Goal: Entertainment & Leisure: Consume media (video, audio)

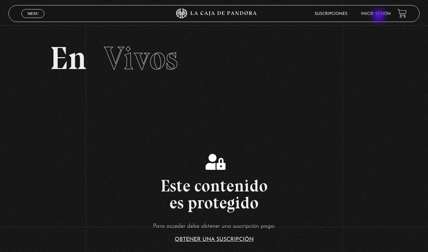
click at [379, 17] on li "Inicie sesión" at bounding box center [376, 13] width 30 height 10
click at [375, 15] on link "Inicie sesión" at bounding box center [376, 14] width 30 height 4
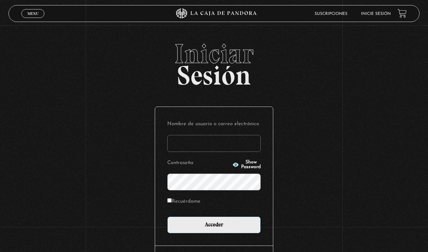
type input "[EMAIL_ADDRESS][DOMAIN_NAME]"
click at [214, 224] on input "Acceder" at bounding box center [213, 225] width 93 height 17
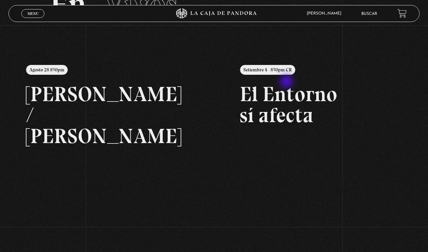
scroll to position [59, 0]
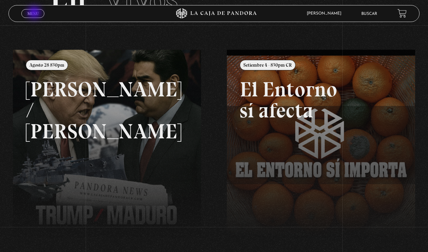
click at [35, 13] on span "Menu" at bounding box center [32, 14] width 11 height 4
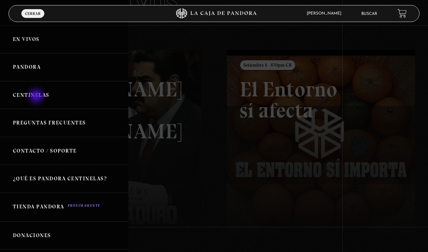
click at [37, 97] on link "Centinelas" at bounding box center [64, 95] width 128 height 28
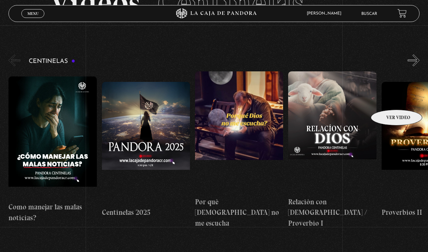
scroll to position [53, 0]
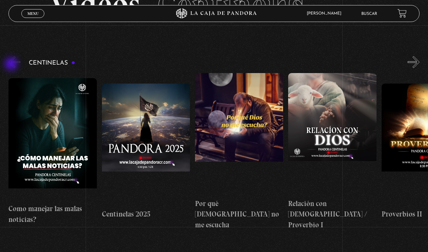
click at [12, 65] on button "«" at bounding box center [14, 62] width 12 height 12
click at [417, 64] on button "»" at bounding box center [413, 62] width 12 height 12
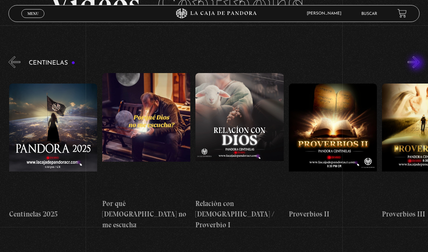
click at [417, 64] on button "»" at bounding box center [413, 62] width 12 height 12
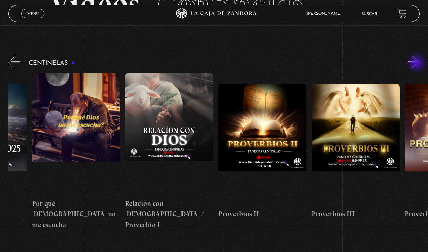
click at [417, 64] on button "»" at bounding box center [413, 62] width 12 height 12
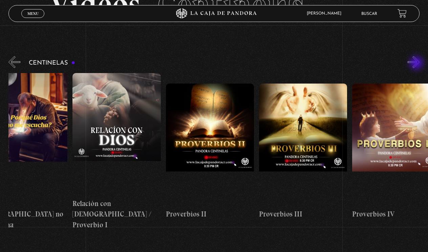
click at [417, 64] on button "»" at bounding box center [413, 62] width 12 height 12
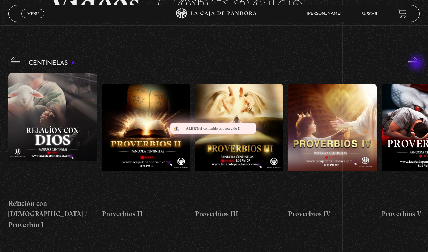
click at [417, 64] on button "»" at bounding box center [413, 62] width 12 height 12
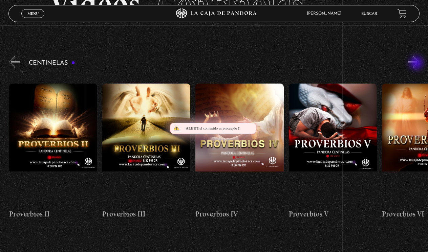
click at [417, 64] on button "»" at bounding box center [413, 62] width 12 height 12
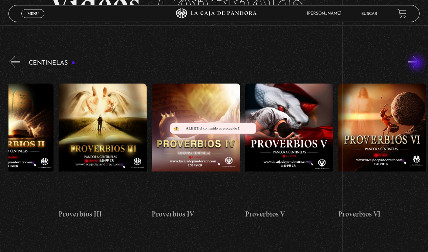
click at [417, 64] on button "»" at bounding box center [413, 62] width 12 height 12
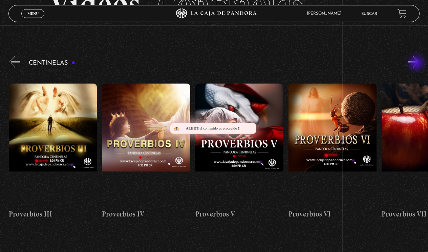
click at [417, 64] on button "»" at bounding box center [413, 62] width 12 height 12
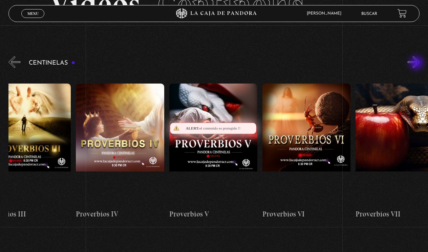
click at [417, 64] on button "»" at bounding box center [413, 62] width 12 height 12
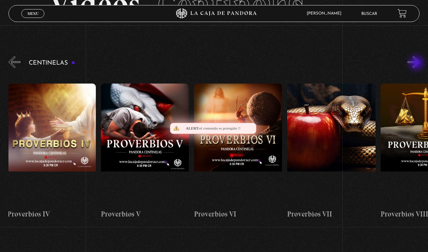
scroll to position [0, 652]
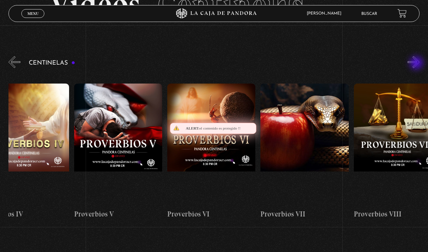
click at [417, 64] on button "»" at bounding box center [413, 62] width 12 height 12
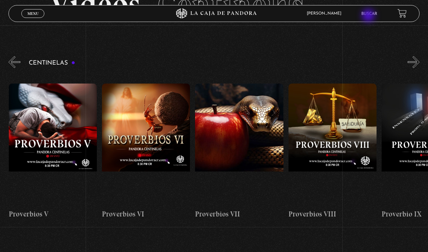
click at [369, 16] on li "Buscar" at bounding box center [369, 13] width 16 height 10
click at [369, 13] on link "Buscar" at bounding box center [369, 14] width 16 height 4
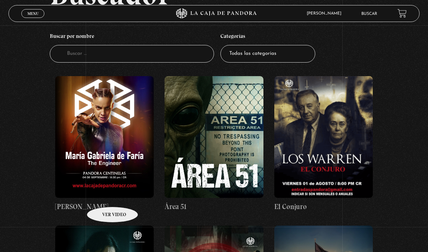
scroll to position [76, 0]
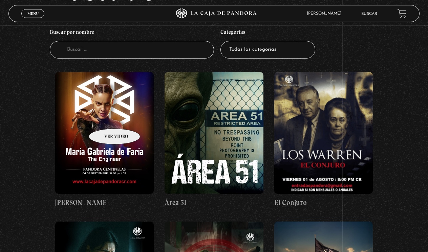
click at [106, 119] on figure at bounding box center [104, 133] width 98 height 122
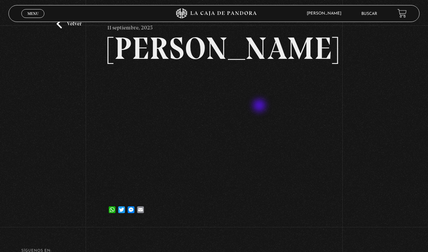
scroll to position [30, 0]
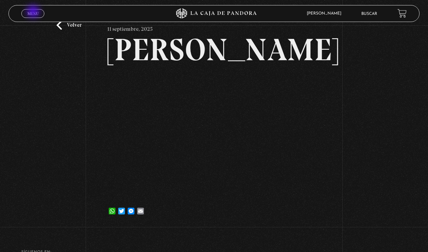
click at [34, 13] on span "Menu" at bounding box center [32, 14] width 11 height 4
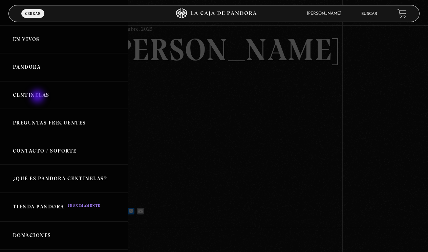
click at [38, 95] on link "Centinelas" at bounding box center [64, 95] width 128 height 28
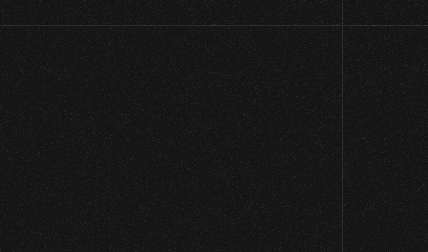
scroll to position [30, 0]
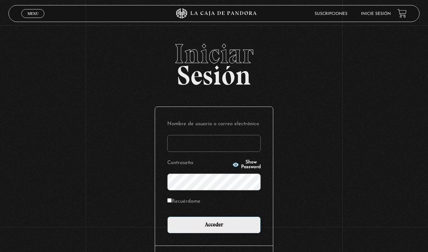
type input "[EMAIL_ADDRESS][DOMAIN_NAME]"
click at [214, 224] on input "Acceder" at bounding box center [213, 225] width 93 height 17
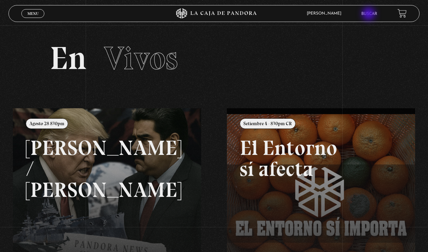
click at [370, 15] on link "Buscar" at bounding box center [369, 14] width 16 height 4
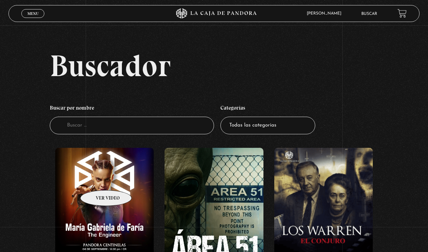
click at [98, 180] on figure at bounding box center [104, 209] width 98 height 122
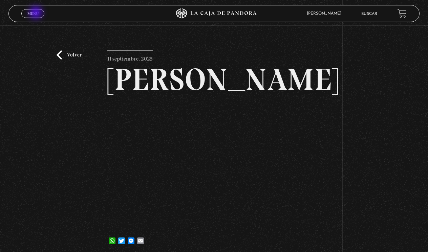
click at [37, 13] on span "Menu" at bounding box center [32, 14] width 11 height 4
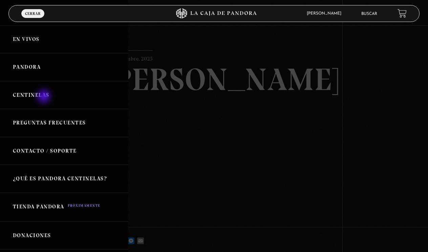
click at [44, 96] on link "Centinelas" at bounding box center [64, 95] width 128 height 28
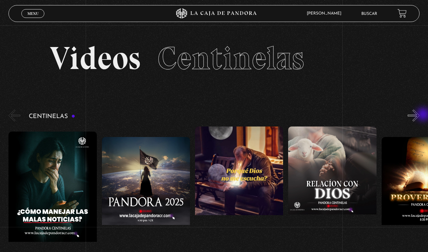
click at [424, 115] on div "Centinelas" at bounding box center [217, 196] width 419 height 176
click at [415, 116] on button "»" at bounding box center [413, 116] width 12 height 12
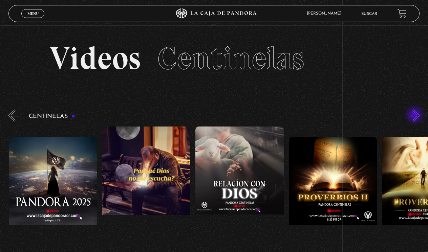
click at [415, 116] on button "»" at bounding box center [413, 116] width 12 height 12
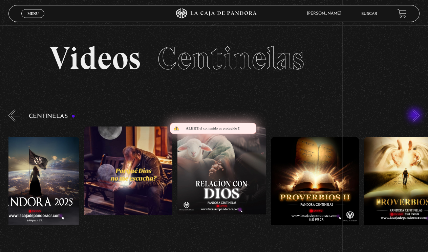
click at [415, 116] on button "»" at bounding box center [413, 116] width 12 height 12
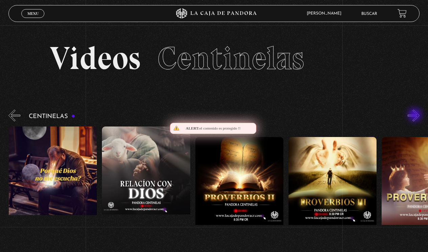
click at [415, 116] on button "»" at bounding box center [413, 116] width 12 height 12
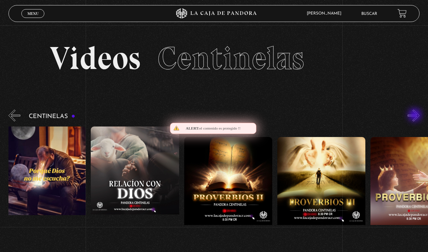
click at [415, 116] on button "»" at bounding box center [413, 116] width 12 height 12
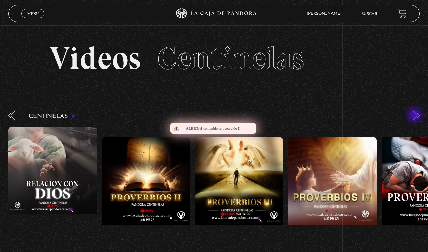
click at [415, 116] on button "»" at bounding box center [413, 116] width 12 height 12
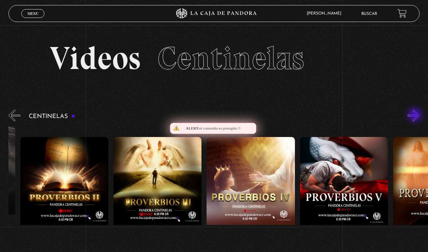
click at [415, 116] on button "»" at bounding box center [413, 116] width 12 height 12
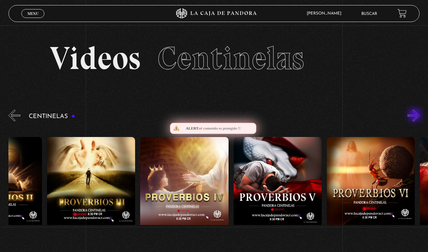
click at [415, 116] on button "»" at bounding box center [413, 116] width 12 height 12
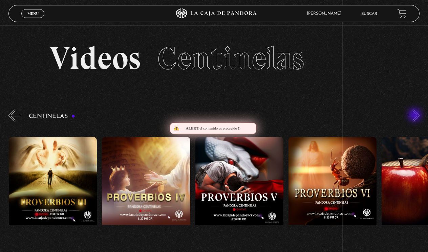
click at [415, 116] on button "»" at bounding box center [413, 116] width 12 height 12
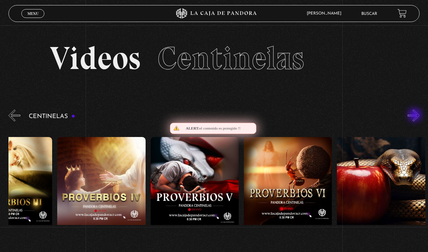
click at [415, 116] on button "»" at bounding box center [413, 116] width 12 height 12
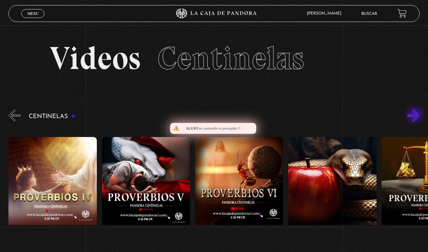
click at [415, 116] on button "»" at bounding box center [413, 116] width 12 height 12
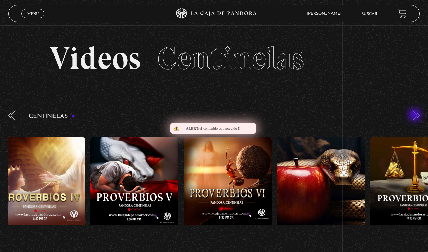
click at [415, 116] on button "»" at bounding box center [413, 116] width 12 height 12
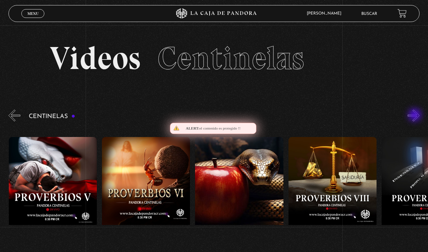
click at [415, 116] on button "»" at bounding box center [413, 116] width 12 height 12
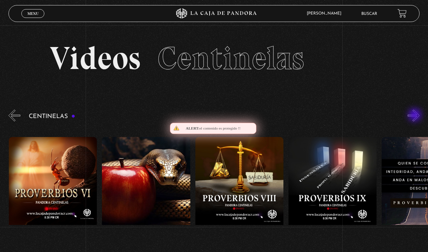
click at [415, 116] on button "»" at bounding box center [413, 116] width 12 height 12
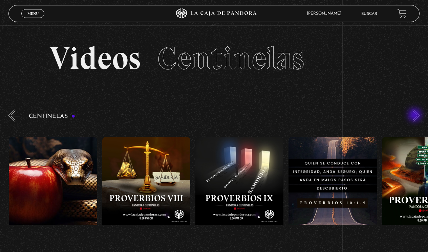
click at [415, 116] on button "»" at bounding box center [413, 116] width 12 height 12
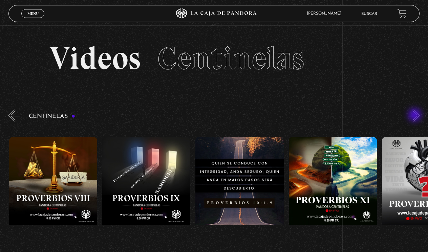
click at [415, 116] on button "»" at bounding box center [413, 116] width 12 height 12
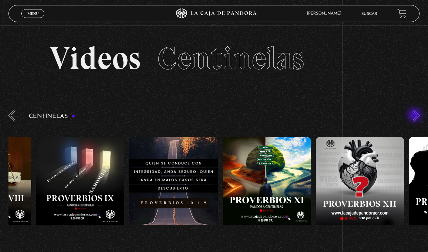
click at [415, 116] on button "»" at bounding box center [413, 116] width 12 height 12
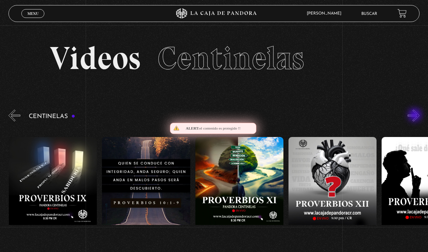
click at [415, 116] on button "»" at bounding box center [413, 116] width 12 height 12
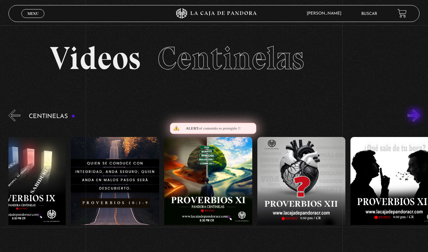
click at [415, 116] on button "»" at bounding box center [413, 116] width 12 height 12
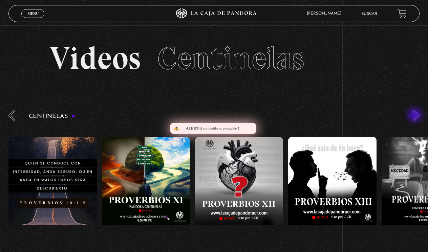
click at [415, 116] on button "»" at bounding box center [413, 116] width 12 height 12
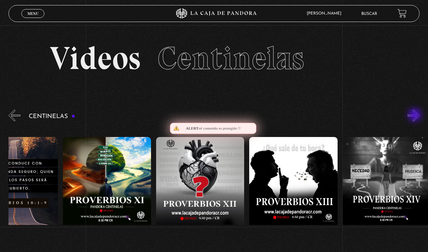
click at [415, 116] on button "»" at bounding box center [413, 116] width 12 height 12
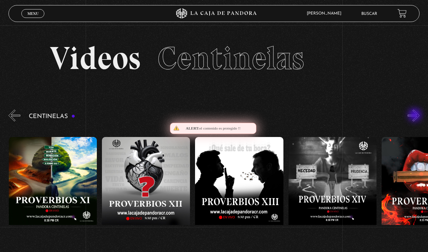
click at [415, 116] on button "»" at bounding box center [413, 116] width 12 height 12
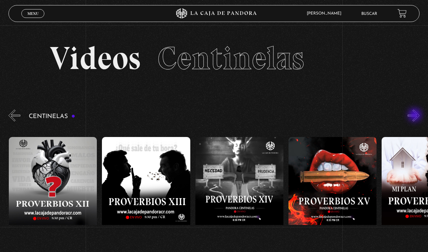
click at [415, 116] on button "»" at bounding box center [413, 116] width 12 height 12
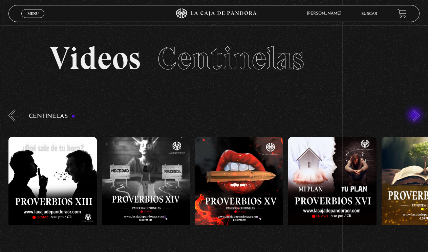
click at [415, 116] on button "»" at bounding box center [413, 116] width 12 height 12
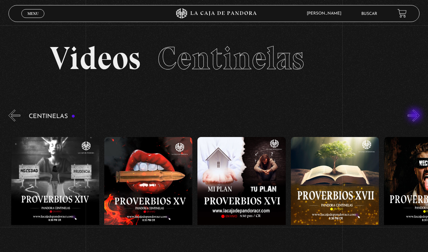
click at [415, 116] on button "»" at bounding box center [413, 116] width 12 height 12
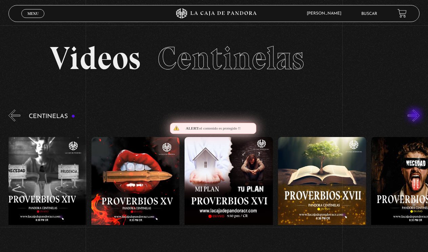
click at [415, 116] on button "»" at bounding box center [413, 116] width 12 height 12
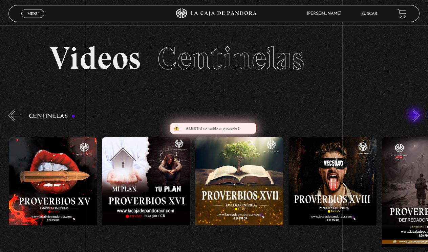
click at [415, 116] on button "»" at bounding box center [413, 116] width 12 height 12
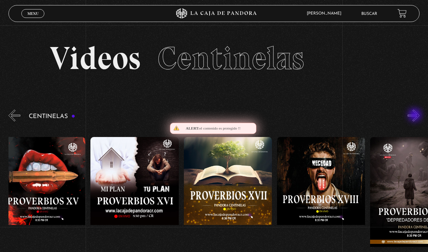
click at [415, 116] on button "»" at bounding box center [413, 116] width 12 height 12
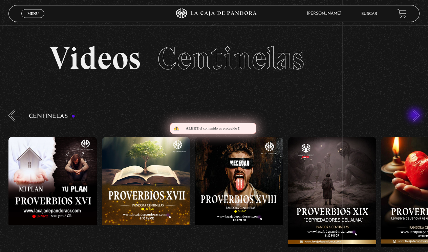
click at [415, 116] on button "»" at bounding box center [413, 116] width 12 height 12
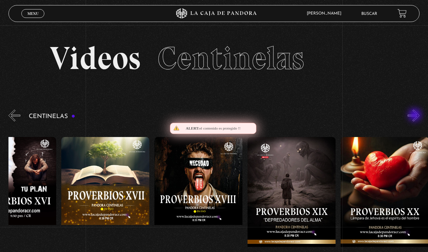
click at [415, 116] on button "»" at bounding box center [413, 116] width 12 height 12
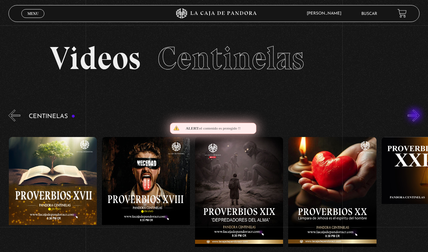
click at [415, 116] on button "»" at bounding box center [413, 116] width 12 height 12
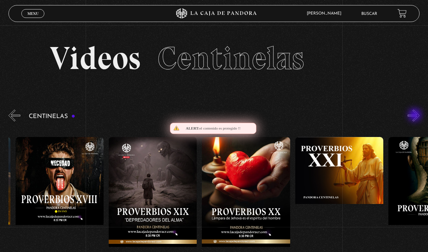
click at [415, 116] on button "»" at bounding box center [413, 116] width 12 height 12
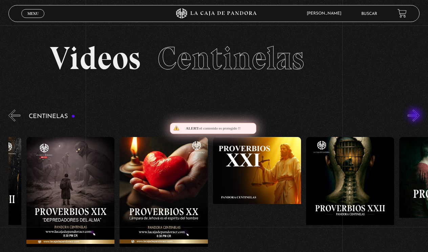
click at [415, 116] on button "»" at bounding box center [413, 116] width 12 height 12
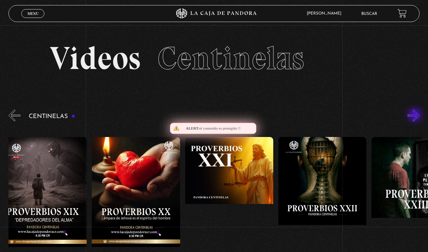
click at [415, 116] on button "»" at bounding box center [413, 116] width 12 height 12
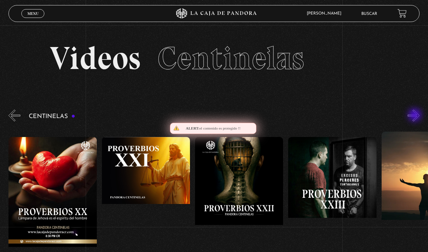
click at [415, 116] on button "»" at bounding box center [413, 116] width 12 height 12
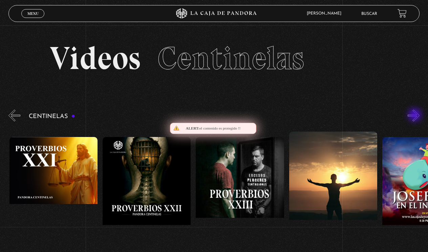
click at [415, 116] on button "»" at bounding box center [413, 116] width 12 height 12
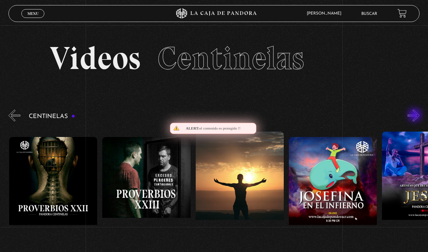
click at [415, 116] on button "»" at bounding box center [413, 116] width 12 height 12
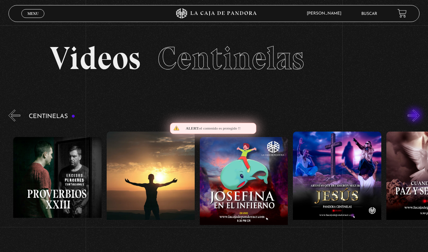
click at [415, 116] on button "»" at bounding box center [413, 116] width 12 height 12
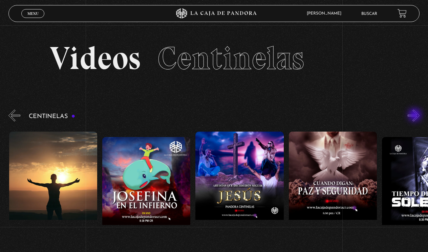
scroll to position [0, 2423]
click at [415, 116] on button "»" at bounding box center [413, 116] width 12 height 12
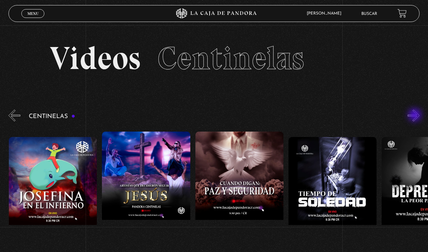
click at [415, 116] on button "»" at bounding box center [413, 116] width 12 height 12
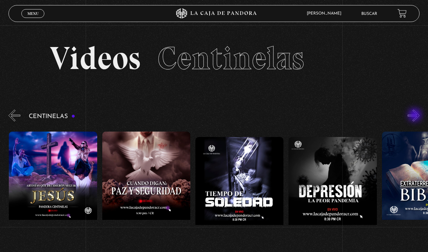
scroll to position [0, 2609]
click at [415, 116] on button "»" at bounding box center [413, 116] width 12 height 12
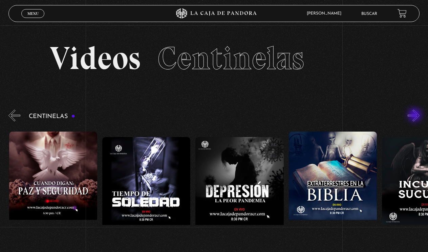
scroll to position [0, 2702]
click at [415, 116] on button "»" at bounding box center [413, 116] width 12 height 12
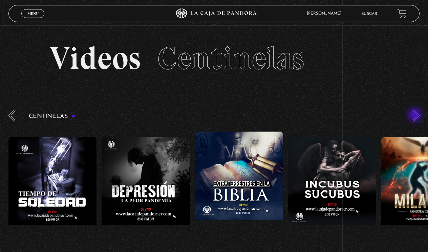
click at [415, 116] on button "»" at bounding box center [413, 116] width 12 height 12
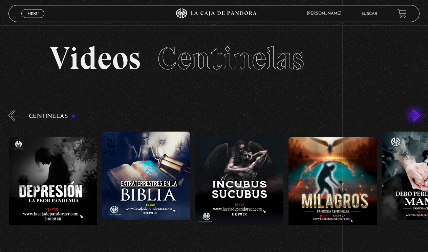
scroll to position [0, 2889]
click at [415, 116] on button "»" at bounding box center [413, 116] width 12 height 12
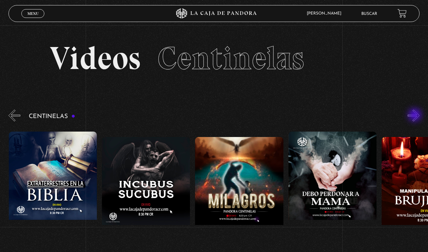
click at [415, 116] on button "»" at bounding box center [413, 116] width 12 height 12
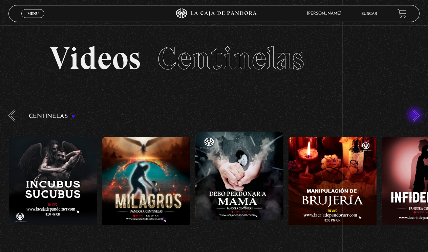
click at [415, 116] on button "»" at bounding box center [413, 116] width 12 height 12
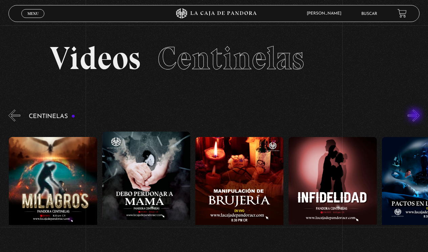
scroll to position [0, 3168]
click at [415, 116] on button "»" at bounding box center [413, 116] width 12 height 12
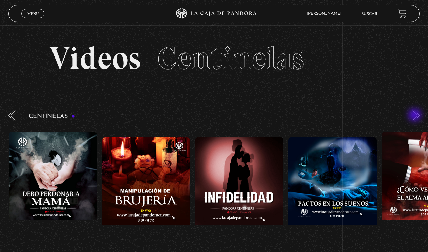
click at [415, 116] on button "»" at bounding box center [413, 116] width 12 height 12
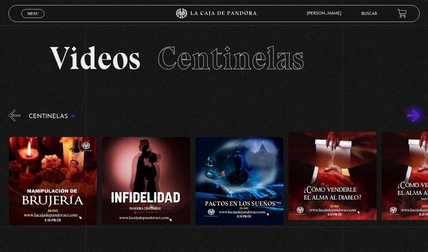
scroll to position [0, 3355]
click at [413, 113] on button "»" at bounding box center [413, 116] width 12 height 12
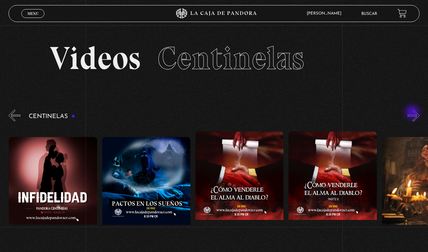
click at [413, 113] on button "»" at bounding box center [413, 116] width 12 height 12
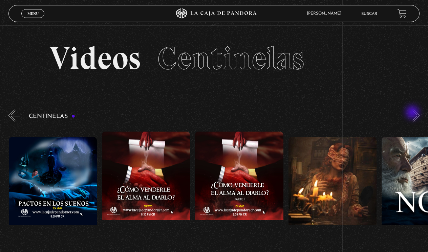
click at [413, 113] on button "»" at bounding box center [413, 116] width 12 height 12
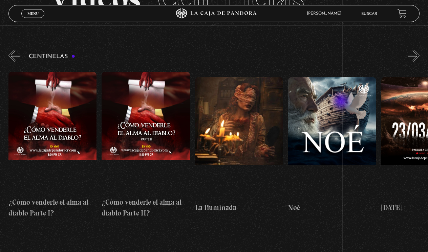
scroll to position [67, 0]
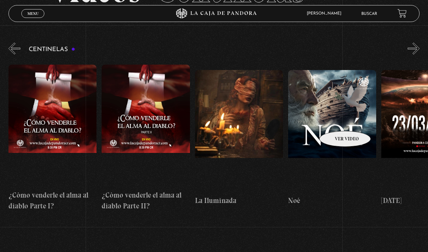
click at [337, 119] on figure at bounding box center [332, 131] width 88 height 122
